Goal: Check status

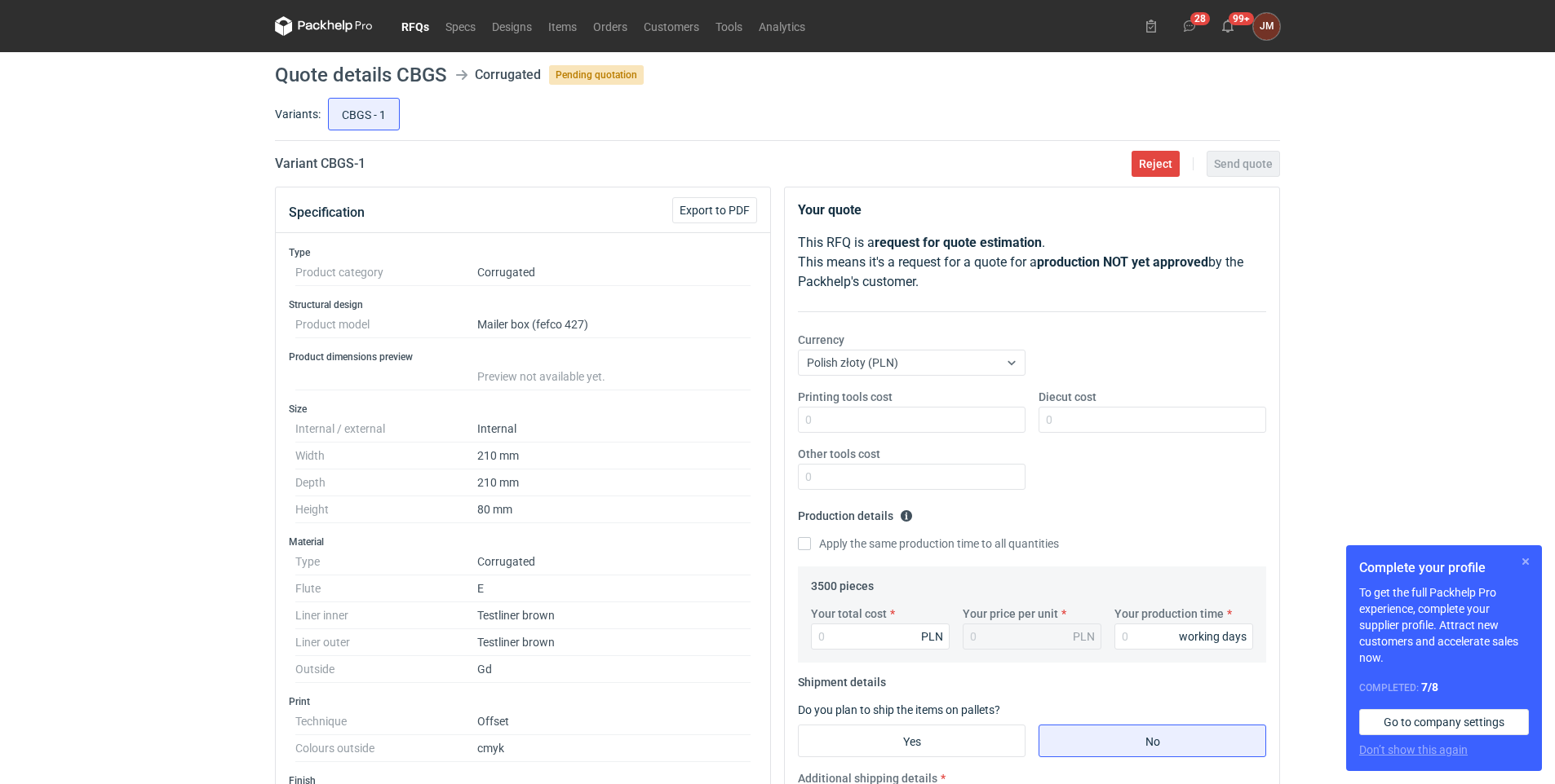
click at [1524, 556] on button "button" at bounding box center [1525, 561] width 19 height 19
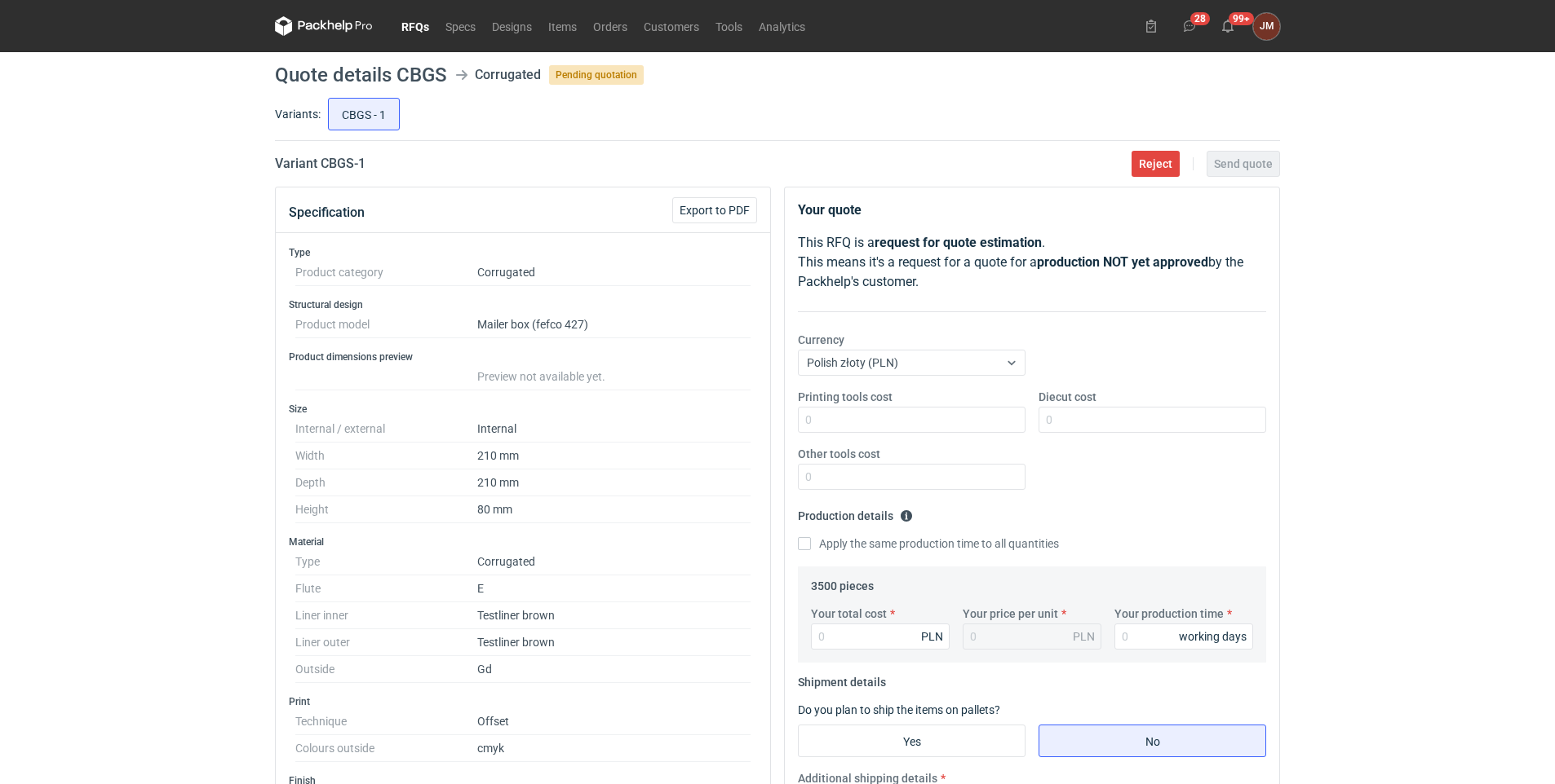
click at [414, 23] on link "RFQs" at bounding box center [415, 26] width 44 height 19
